Goal: Complete application form

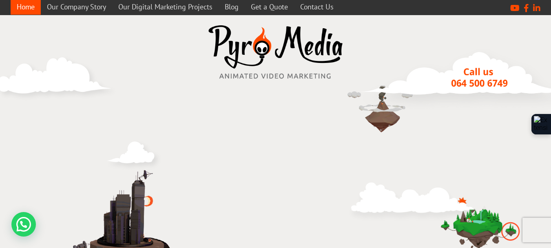
click at [320, 5] on link "Contact Us" at bounding box center [317, 7] width 46 height 16
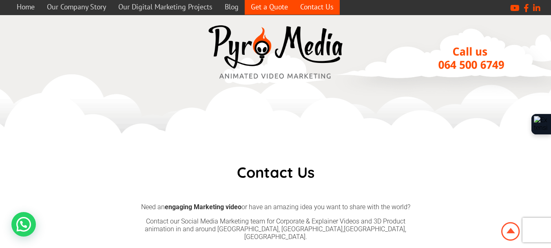
click at [278, 6] on link "Get a Quote" at bounding box center [269, 7] width 49 height 16
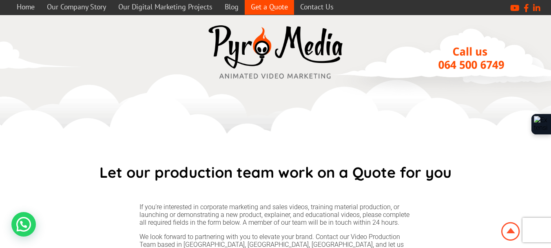
click at [258, 7] on link "Get a Quote" at bounding box center [269, 7] width 49 height 16
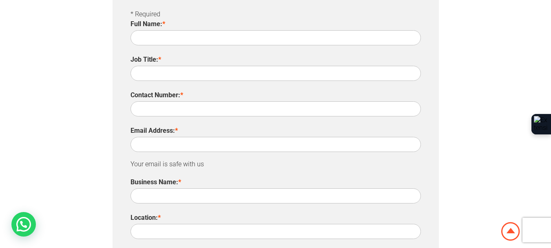
scroll to position [278, 0]
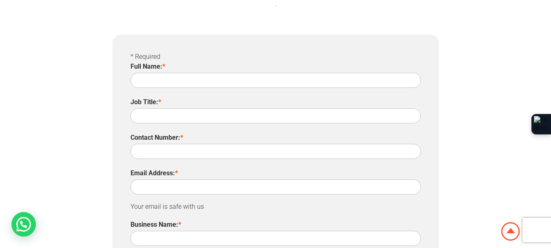
click at [224, 73] on input "Full Name: *" at bounding box center [276, 80] width 291 height 15
type input "[PERSON_NAME]"
type input "0212058402"
type input "[PERSON_NAME][EMAIL_ADDRESS][DOMAIN_NAME]"
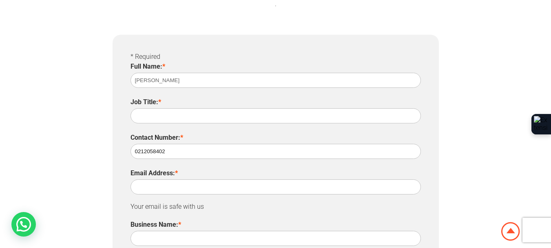
type input "[PERSON_NAME]"
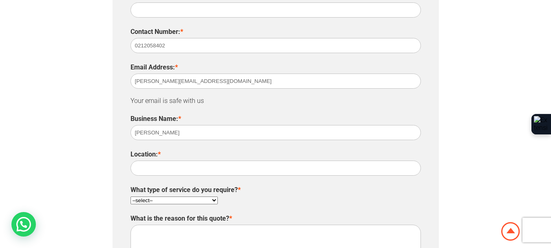
scroll to position [489, 0]
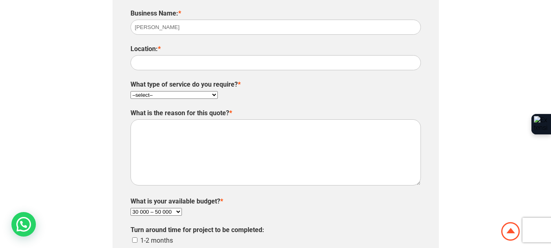
click at [208, 135] on textarea "What is the reason for this quote? *" at bounding box center [276, 152] width 291 height 66
paste textarea "REQUEST FOR QUOTATION"
type textarea "REQUEST FOR QUOTATION"
click at [207, 91] on select "–select– Marketing & Sales Video Product & Demo Video Explainer Video Corporate…" at bounding box center [174, 95] width 87 height 8
select select "2"
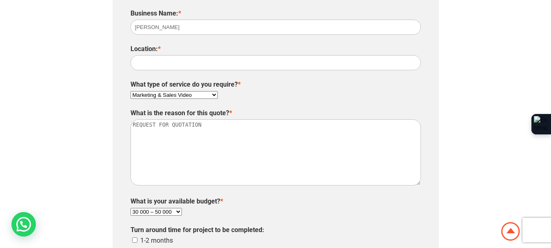
click at [131, 91] on select "–select– Marketing & Sales Video Product & Demo Video Explainer Video Corporate…" at bounding box center [174, 95] width 87 height 8
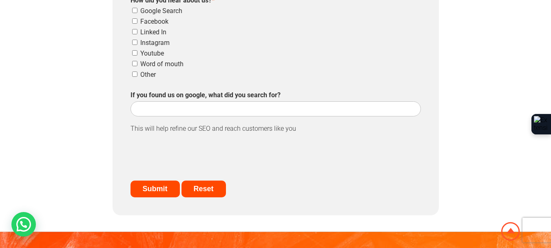
scroll to position [1039, 0]
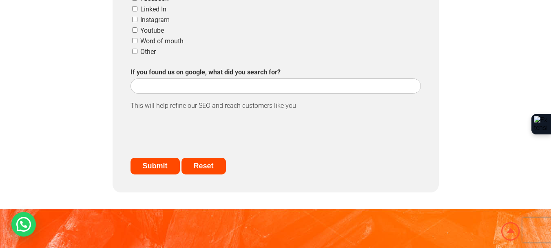
click at [135, 49] on input "Other" at bounding box center [134, 51] width 5 height 5
checkbox input "true"
click at [157, 158] on input "Submit" at bounding box center [155, 166] width 49 height 17
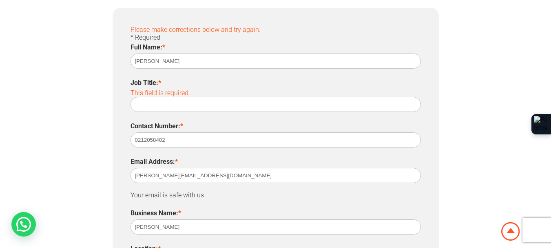
scroll to position [305, 0]
